Goal: Task Accomplishment & Management: Complete application form

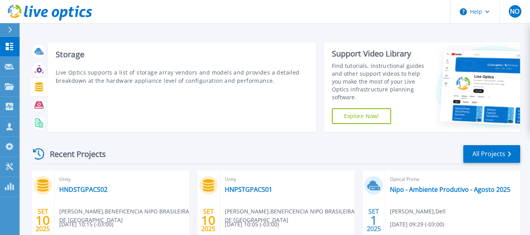
click at [42, 87] on icon at bounding box center [39, 86] width 9 height 9
click at [43, 89] on icon at bounding box center [39, 86] width 9 height 9
click at [52, 89] on div "Storage Live Optics supports a list of storage array vendors and models and pro…" at bounding box center [182, 86] width 268 height 89
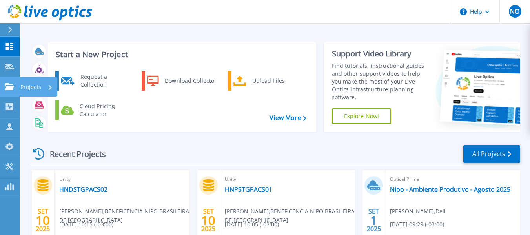
drag, startPoint x: 13, startPoint y: 91, endPoint x: 34, endPoint y: 88, distance: 21.4
click at [16, 90] on link "Projects Projects" at bounding box center [10, 87] width 20 height 20
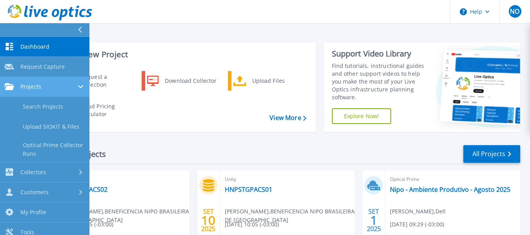
click at [34, 88] on span "Projects" at bounding box center [30, 86] width 21 height 7
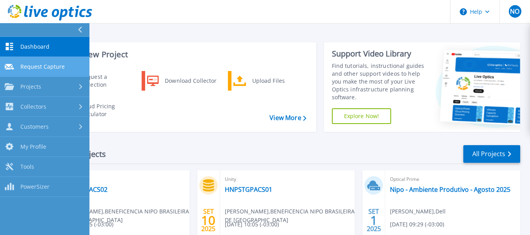
click at [39, 60] on link "Request Capture Request Capture" at bounding box center [44, 67] width 89 height 20
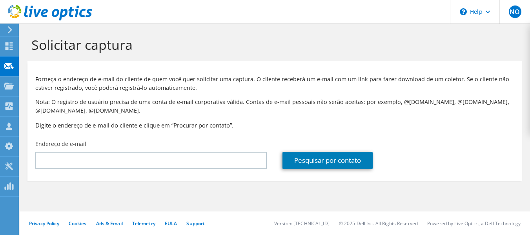
click at [118, 151] on div "Endereço de e-mail" at bounding box center [150, 154] width 247 height 37
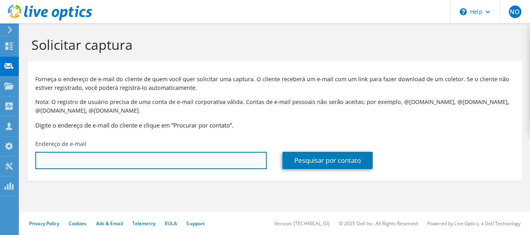
click at [122, 162] on input "text" at bounding box center [150, 160] width 231 height 17
paste input "glauber.sousa@hnipo.org.br"
click at [169, 161] on input "glauber.sousa@hnipo.org.br" at bounding box center [150, 160] width 231 height 17
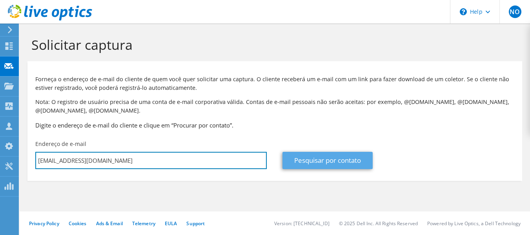
type input "glauber.sousa@hnipo.org.br"
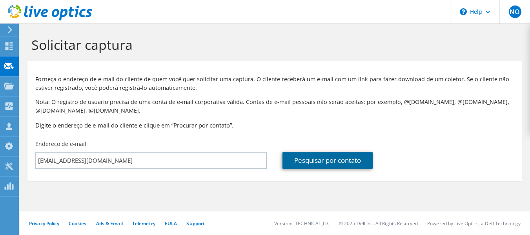
click at [330, 160] on link "Pesquisar por contato" at bounding box center [327, 160] width 90 height 17
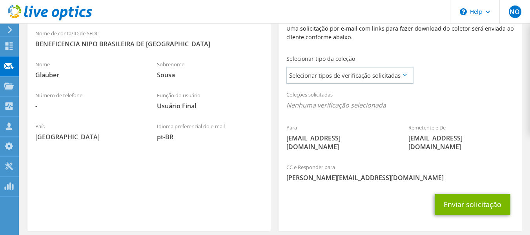
scroll to position [181, 0]
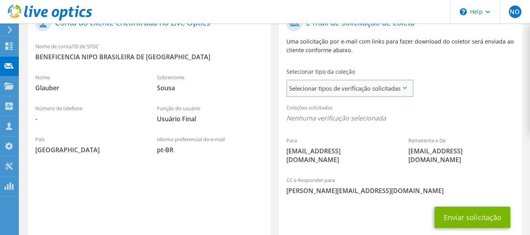
click at [334, 88] on span "Selecionar tipos de verificação solicitadas" at bounding box center [349, 88] width 125 height 16
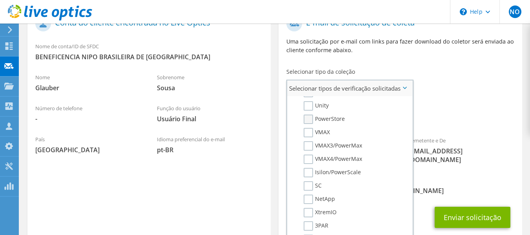
scroll to position [196, 0]
click at [317, 147] on label "SC" at bounding box center [313, 146] width 18 height 9
click at [0, 0] on input "SC" at bounding box center [0, 0] width 0 height 0
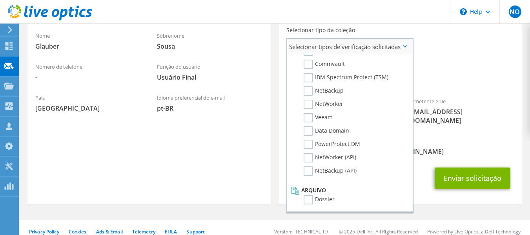
scroll to position [373, 0]
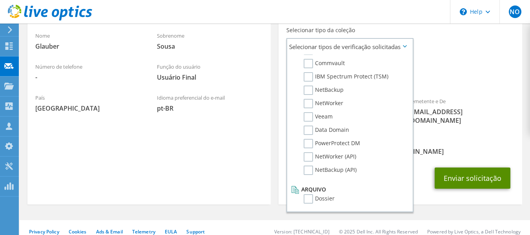
click at [462, 167] on button "Enviar solicitação" at bounding box center [472, 177] width 76 height 21
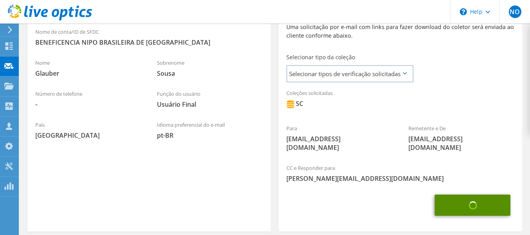
scroll to position [183, 0]
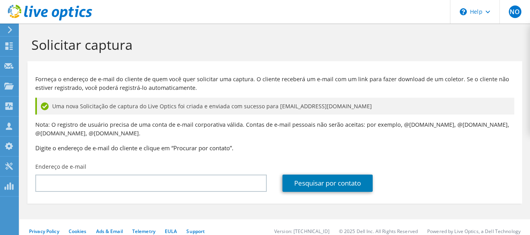
click at [210, 97] on div "Forneça o endereço de e-mail do cliente de quem você quer solicitar uma captura…" at bounding box center [274, 112] width 494 height 94
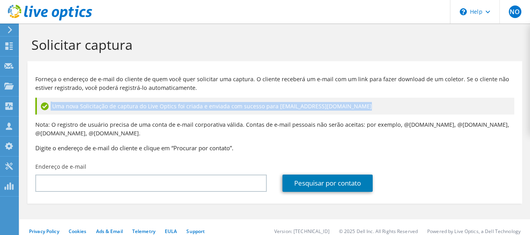
click at [210, 97] on div "Forneça o endereço de e-mail do cliente de quem você quer solicitar uma captura…" at bounding box center [274, 112] width 494 height 94
click at [12, 44] on icon at bounding box center [8, 45] width 9 height 7
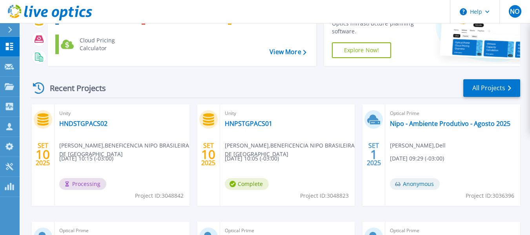
scroll to position [78, 0]
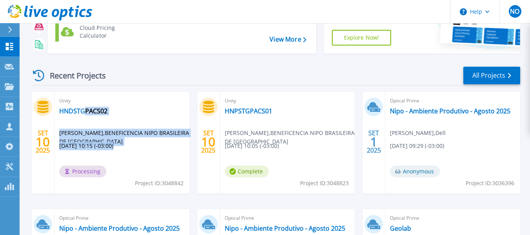
drag, startPoint x: 114, startPoint y: 144, endPoint x: 83, endPoint y: 117, distance: 41.4
click at [83, 117] on div "Unity HNDSTGPACS02 Glauber Sousa , BENEFICENCIA NIPO BRASILEIRA DE SAO PAULO 09…" at bounding box center [122, 143] width 135 height 102
click at [108, 134] on span "Glauber Sousa , BENEFICENCIA NIPO BRASILEIRA DE SAO PAULO" at bounding box center [124, 137] width 130 height 17
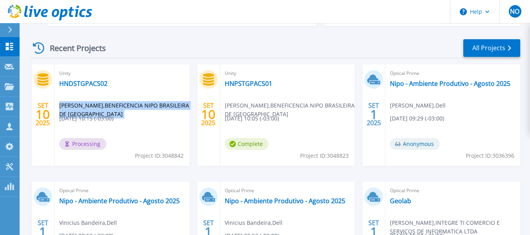
scroll to position [118, 0]
